Goal: Find contact information: Find contact information

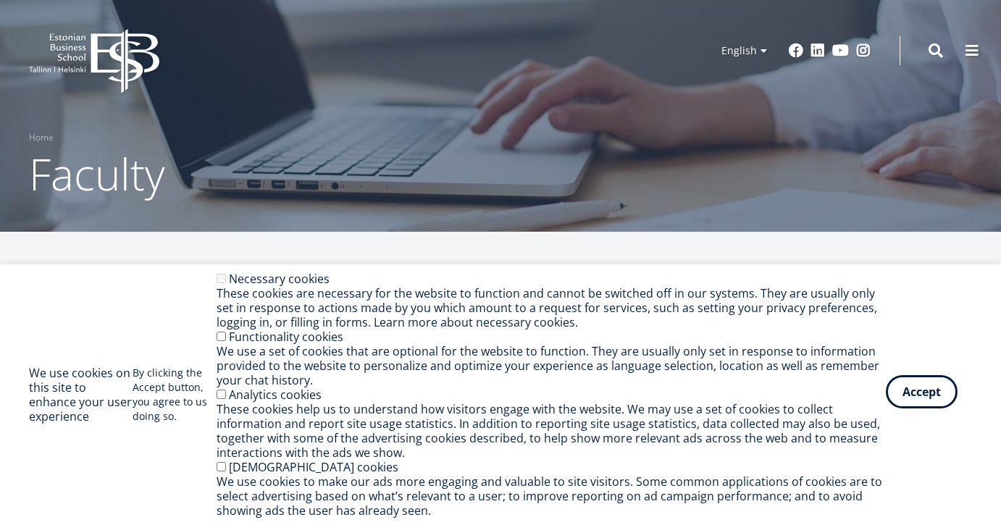
click at [915, 406] on button "Accept" at bounding box center [922, 391] width 72 height 33
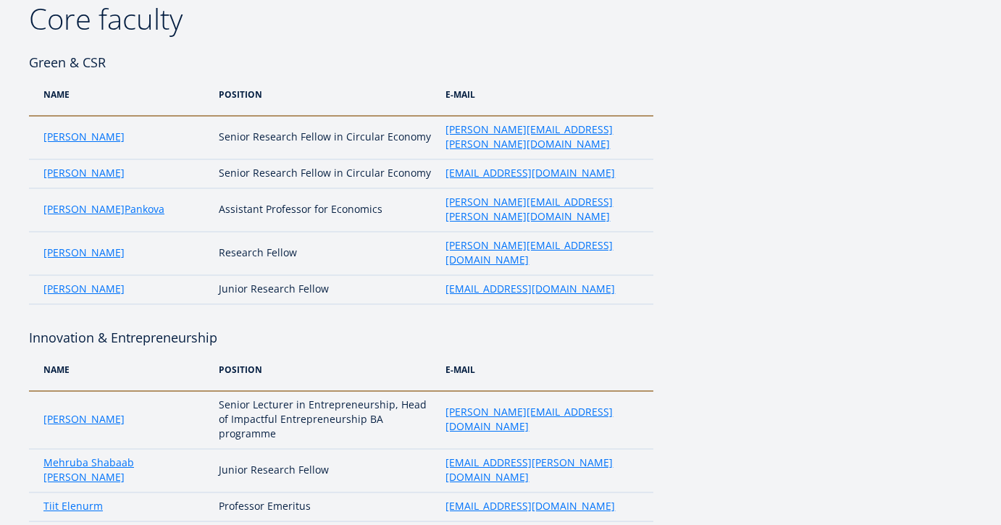
scroll to position [184, 0]
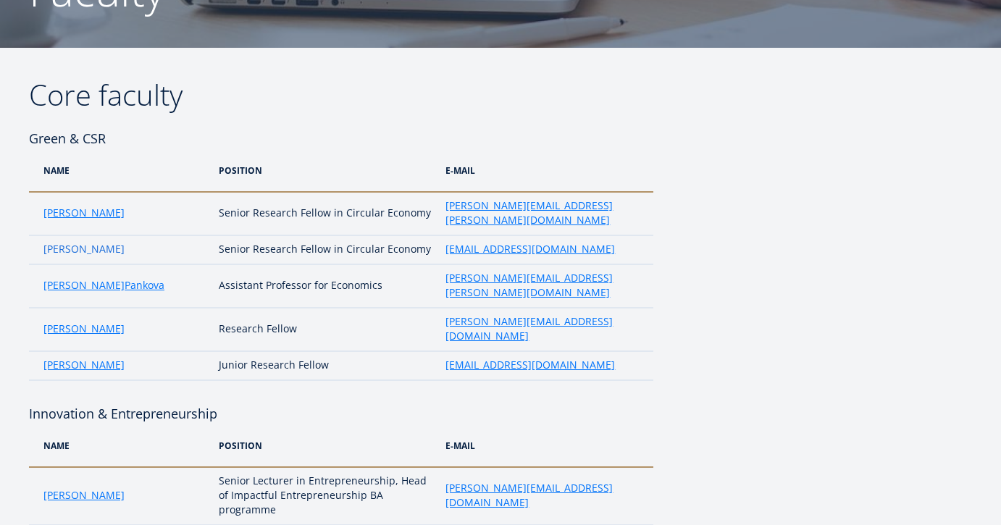
click at [81, 242] on link "Kaidi Tamm" at bounding box center [83, 249] width 81 height 14
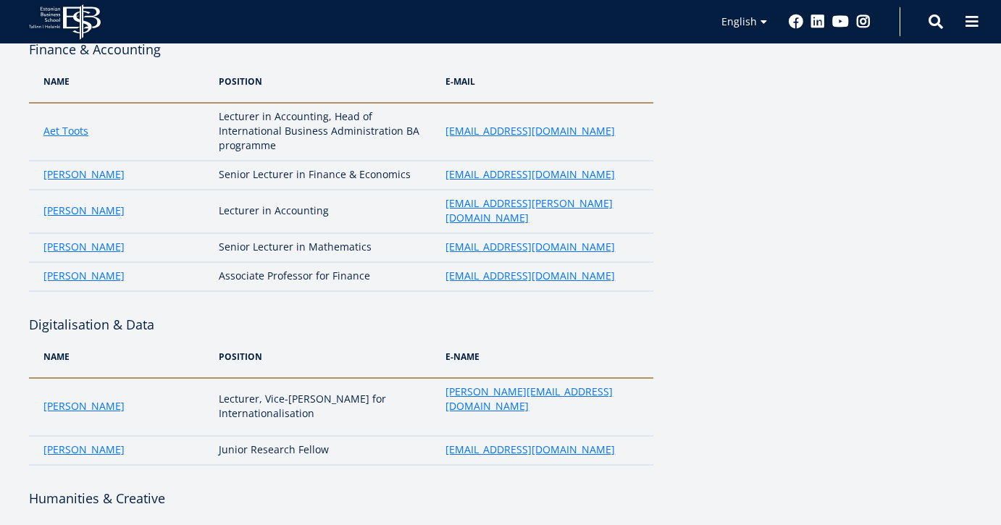
scroll to position [2569, 0]
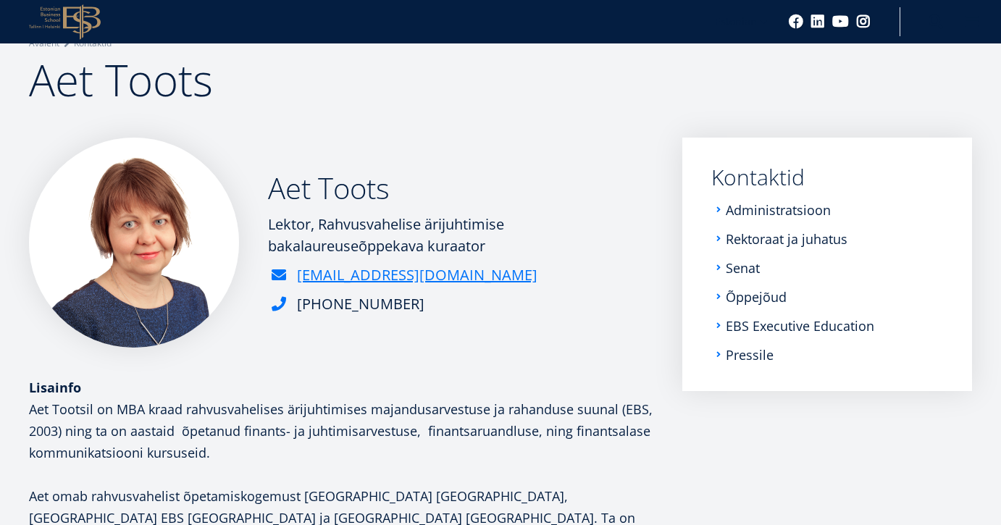
scroll to position [464, 0]
